Goal: Check status: Check status

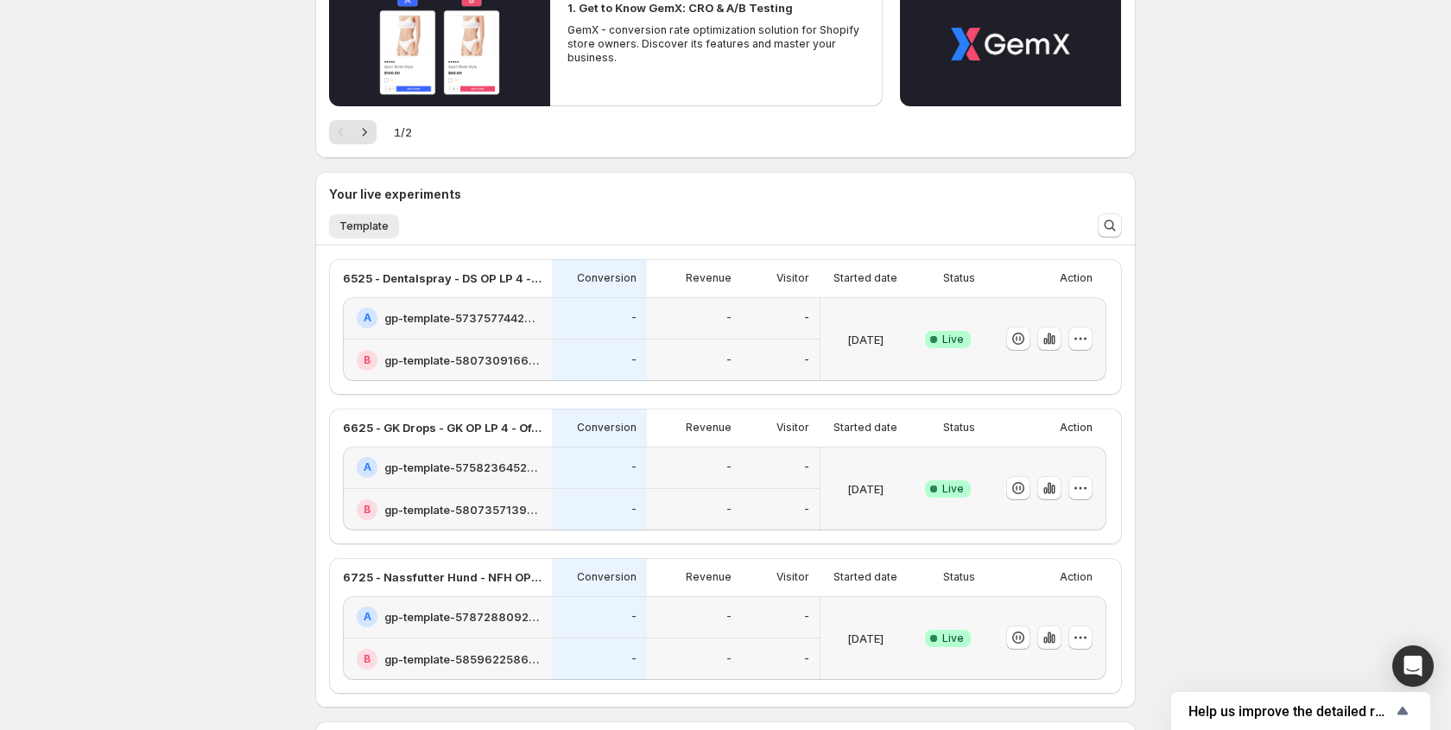
scroll to position [256, 0]
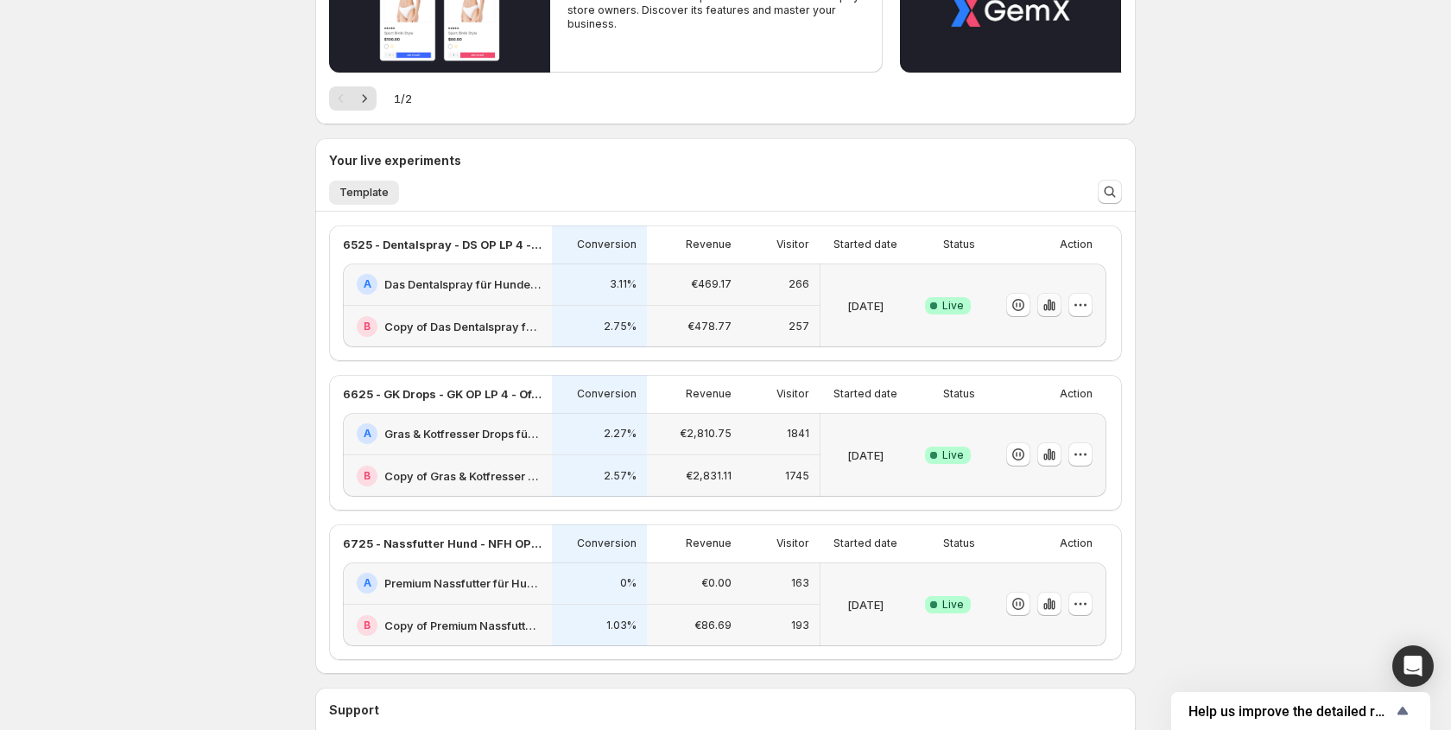
click at [1052, 306] on icon "button" at bounding box center [1052, 306] width 3 height 10
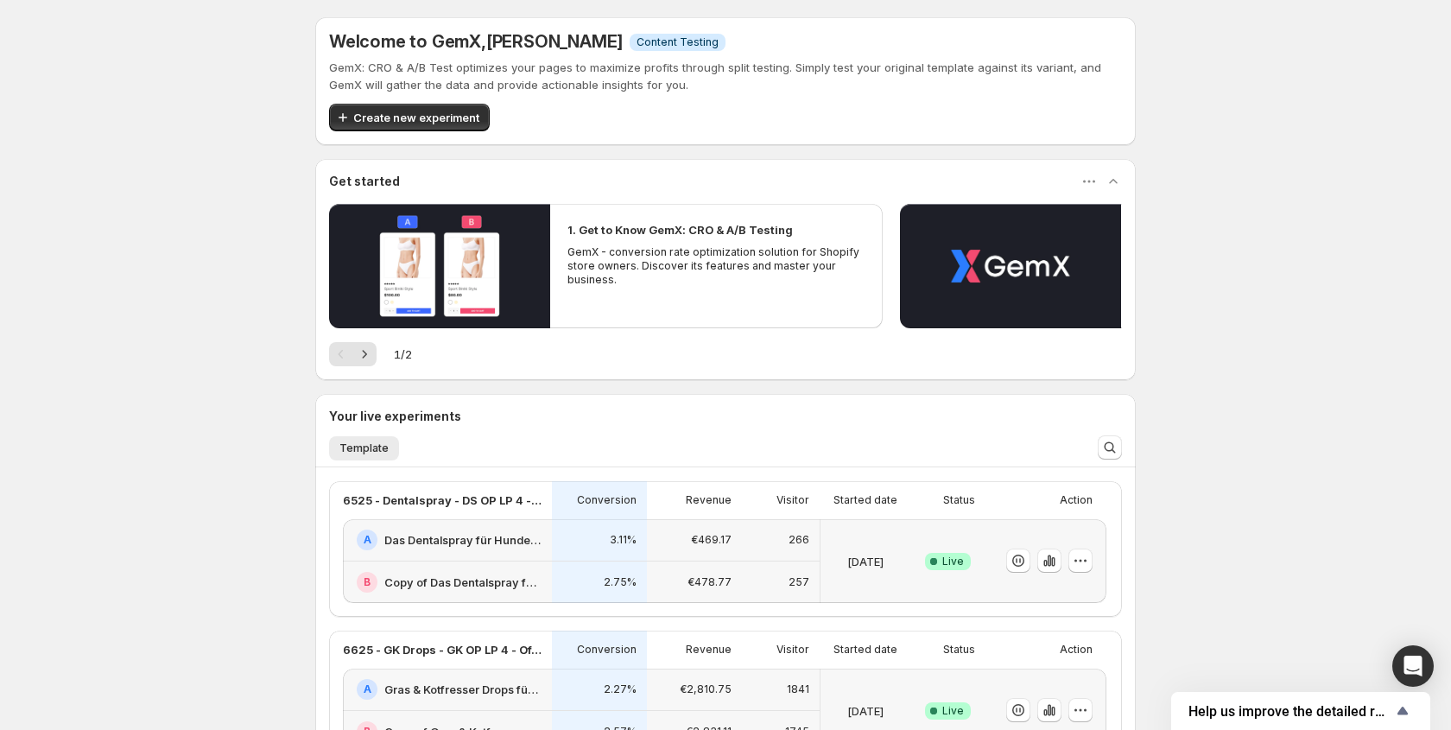
scroll to position [256, 0]
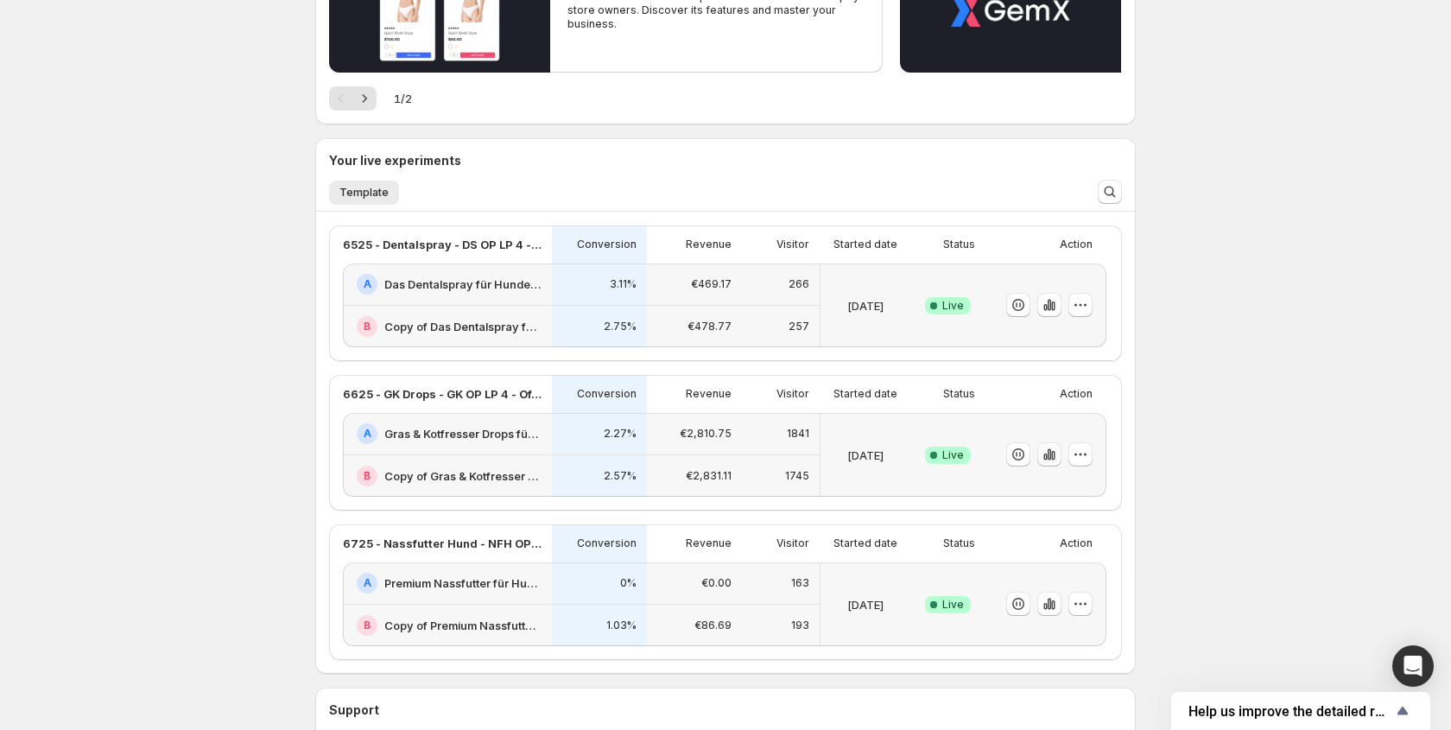
click at [1041, 460] on icon "button" at bounding box center [1049, 454] width 17 height 17
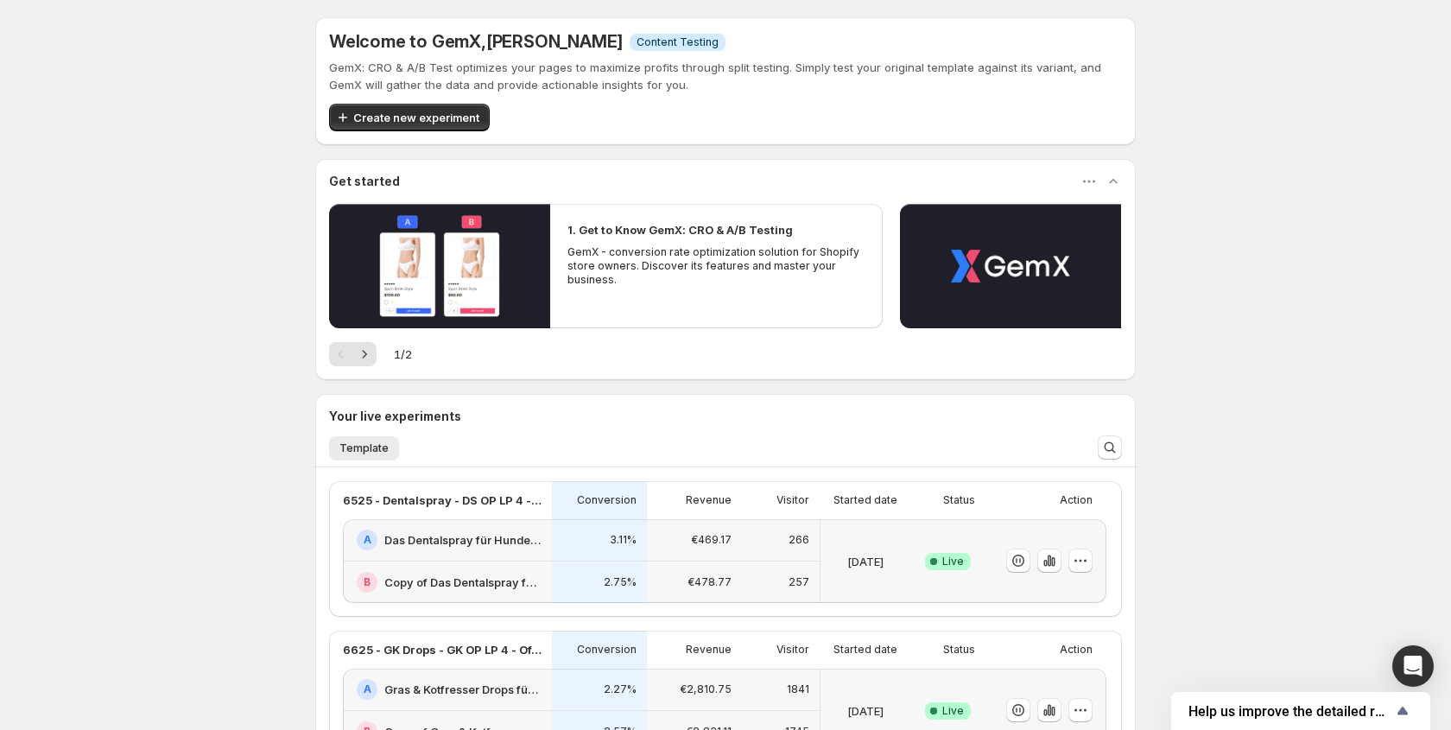
scroll to position [256, 0]
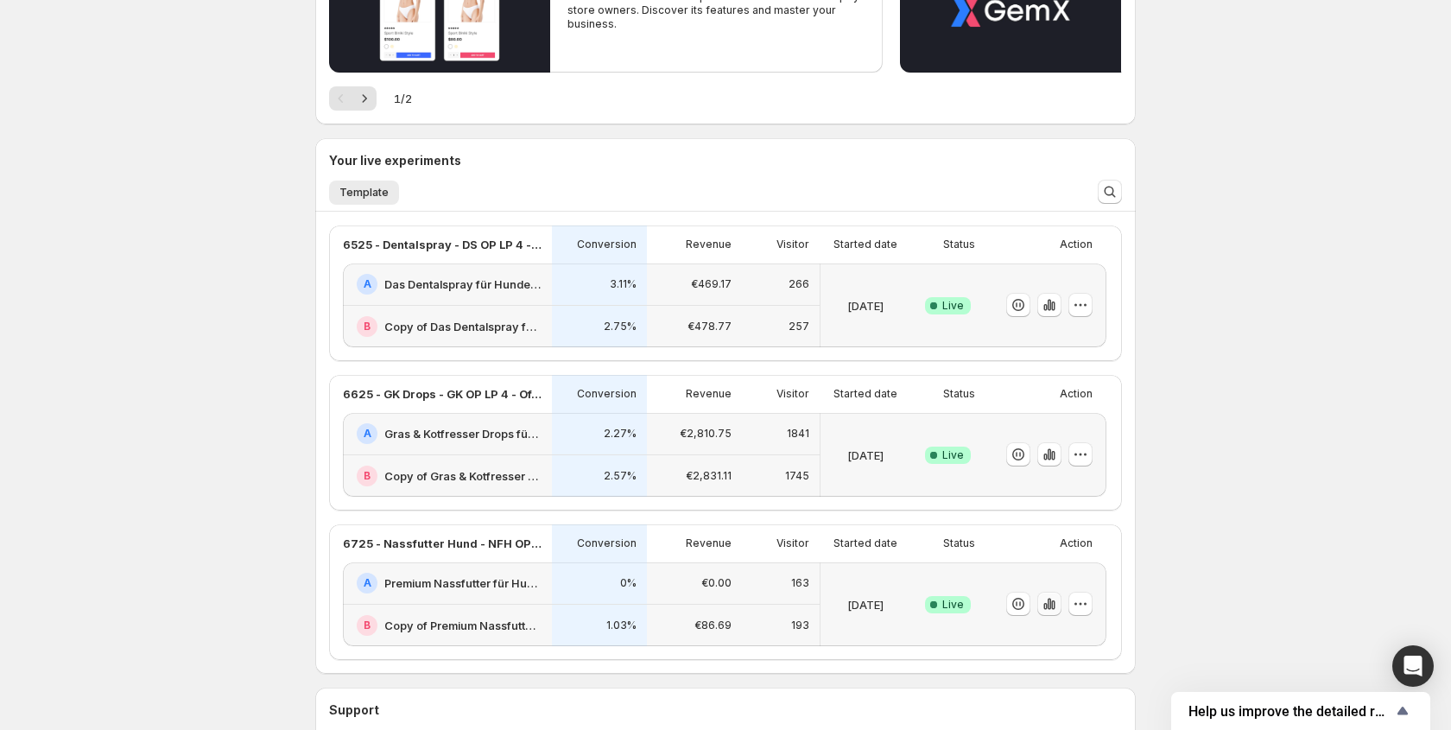
click at [1044, 606] on icon "button" at bounding box center [1044, 606] width 3 height 7
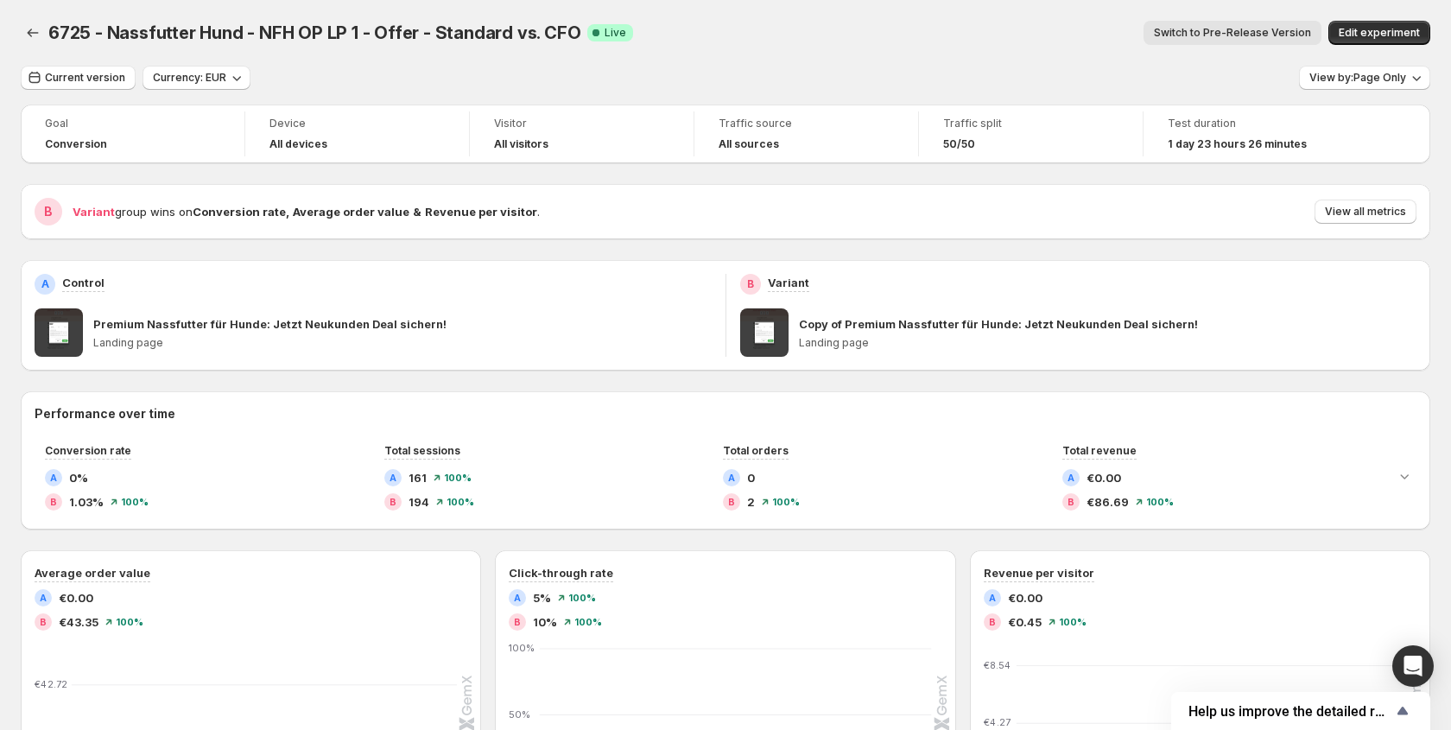
scroll to position [256, 0]
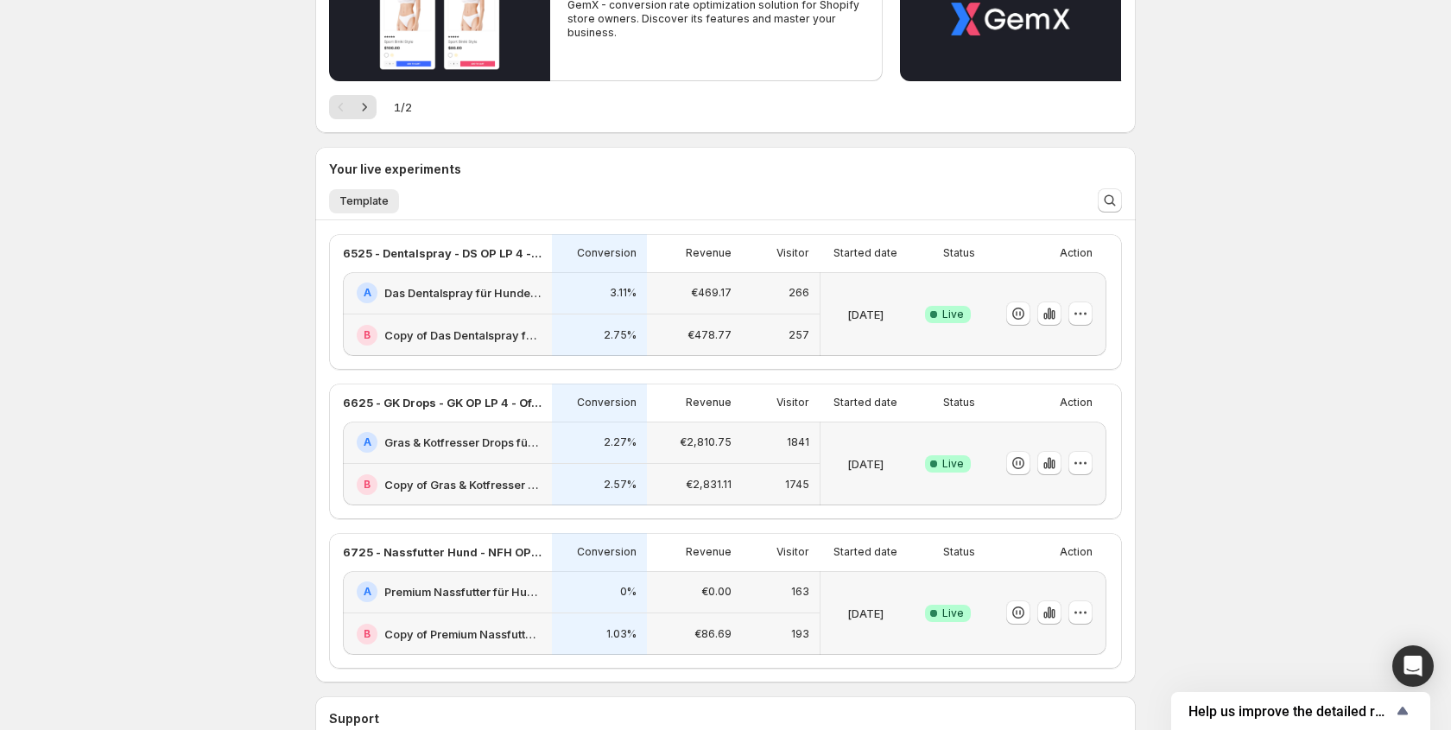
scroll to position [248, 0]
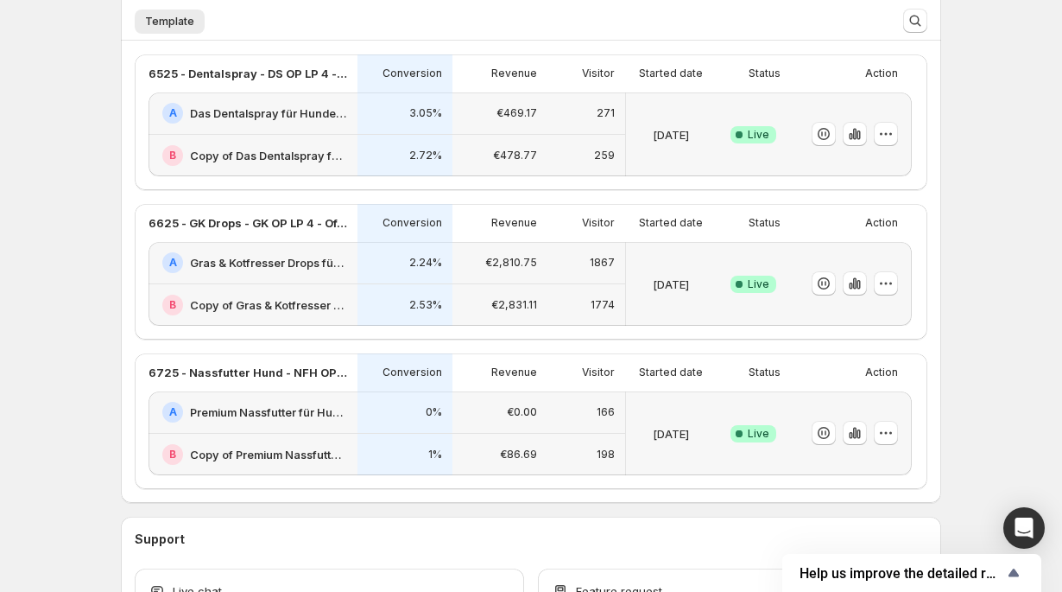
scroll to position [411, 0]
